Goal: Find specific page/section: Find specific page/section

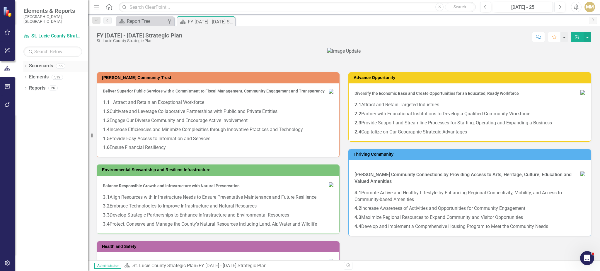
click at [25, 65] on icon "Dropdown" at bounding box center [25, 66] width 4 height 3
click at [29, 75] on icon "Dropdown" at bounding box center [28, 77] width 4 height 4
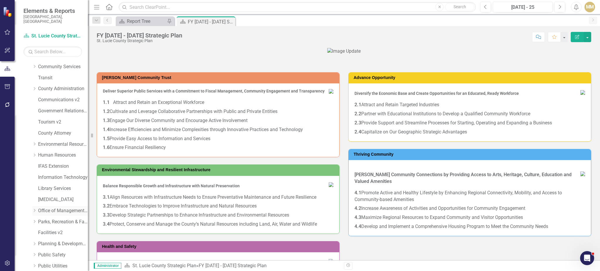
scroll to position [43, 0]
click at [48, 119] on link "Tourism v2" at bounding box center [63, 122] width 50 height 7
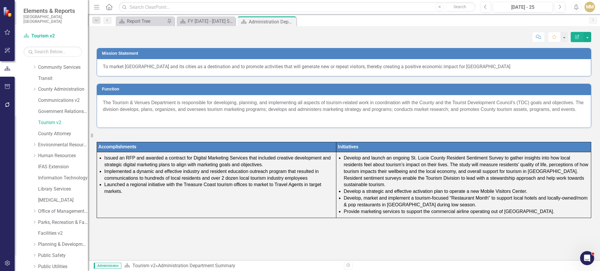
click at [159, 206] on td "Issued an RFP and awarded a contract for Digital Marketing Services that includ…" at bounding box center [216, 185] width 239 height 66
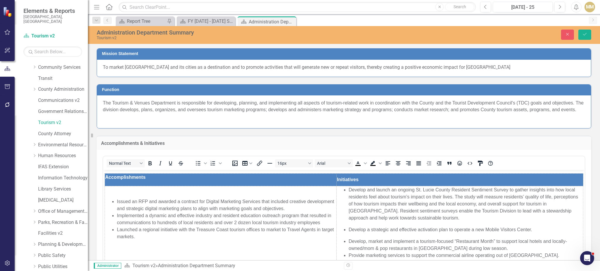
scroll to position [10, 0]
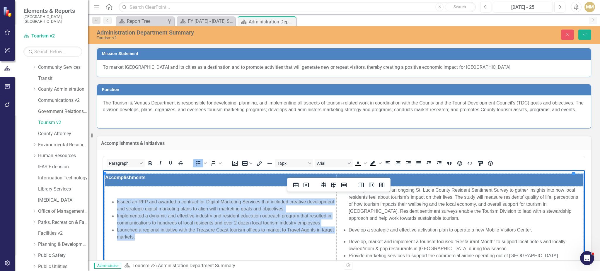
drag, startPoint x: 148, startPoint y: 243, endPoint x: 111, endPoint y: 208, distance: 51.1
click at [111, 208] on ul "Issued an RFP and awarded a contract for Digital Marketing Services that includ…" at bounding box center [220, 222] width 231 height 49
copy ul "Issued an RFP and awarded a contract for Digital Marketing Services that includ…"
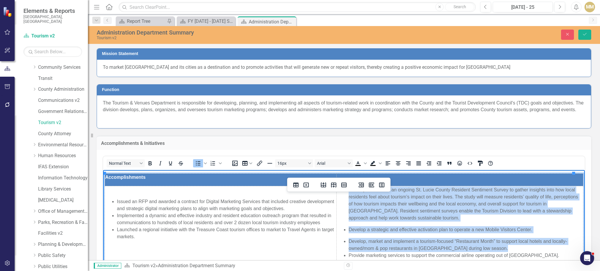
drag, startPoint x: 499, startPoint y: 249, endPoint x: 343, endPoint y: 190, distance: 167.3
click at [343, 190] on ul "Develop and launch an ongoing St. Lucie County Resident Sentiment Survey to gat…" at bounding box center [460, 222] width 246 height 73
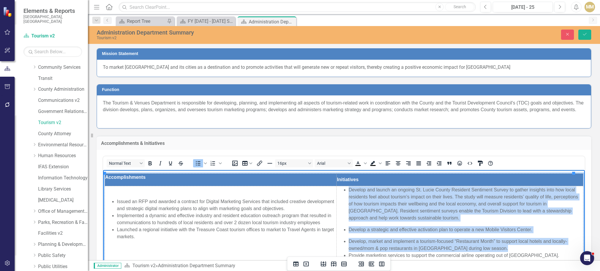
copy ul "Develop and launch an ongoing St. Lucie County Resident Sentiment Survey to gat…"
